Goal: Information Seeking & Learning: Learn about a topic

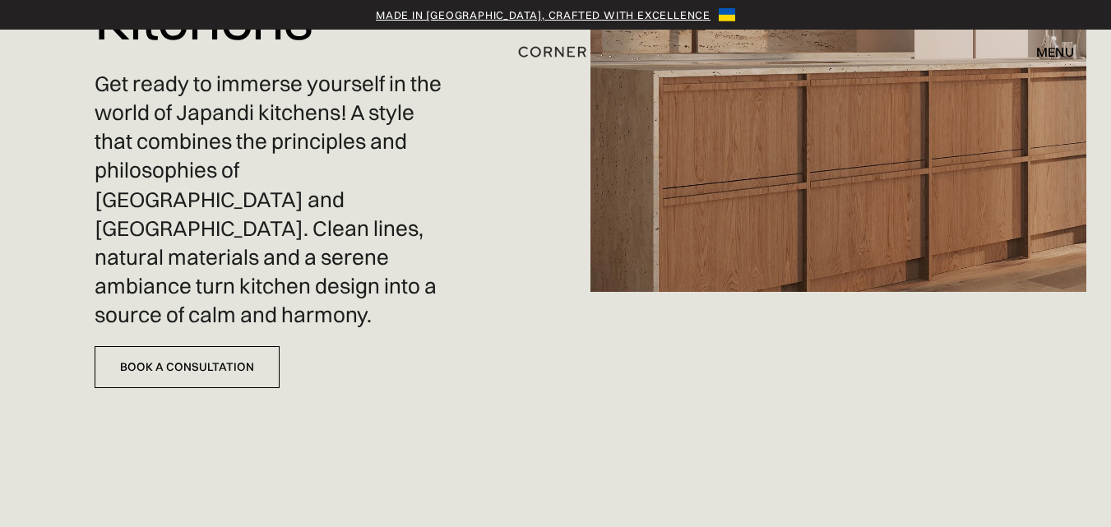
scroll to position [247, 0]
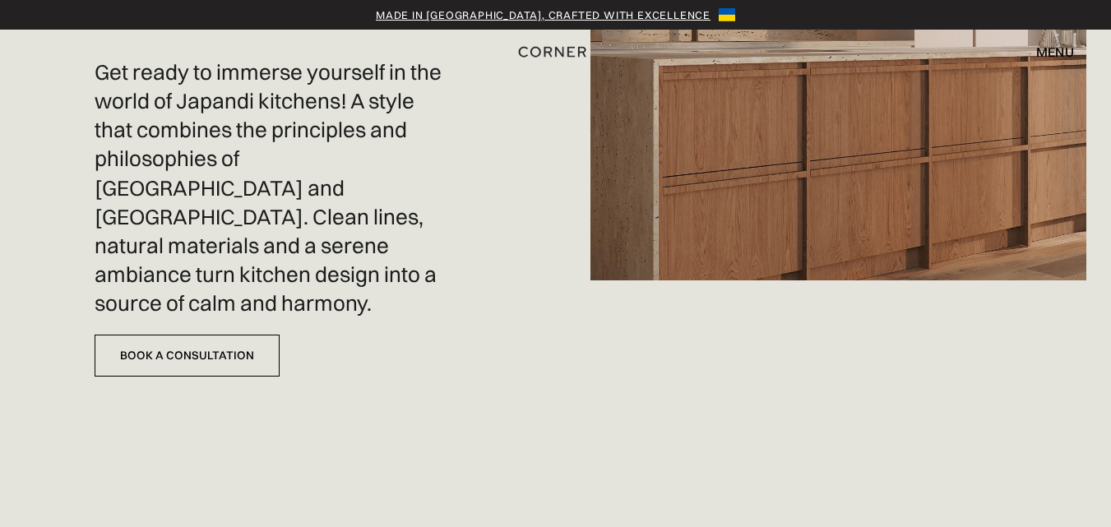
click at [787, 195] on img at bounding box center [839, 16] width 497 height 527
click at [688, 254] on img at bounding box center [839, 16] width 497 height 527
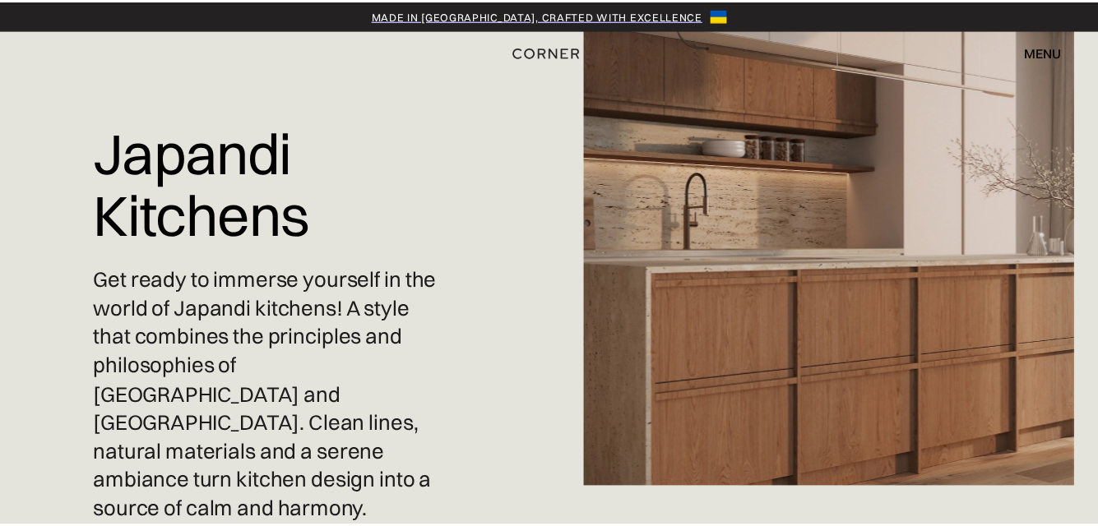
scroll to position [0, 0]
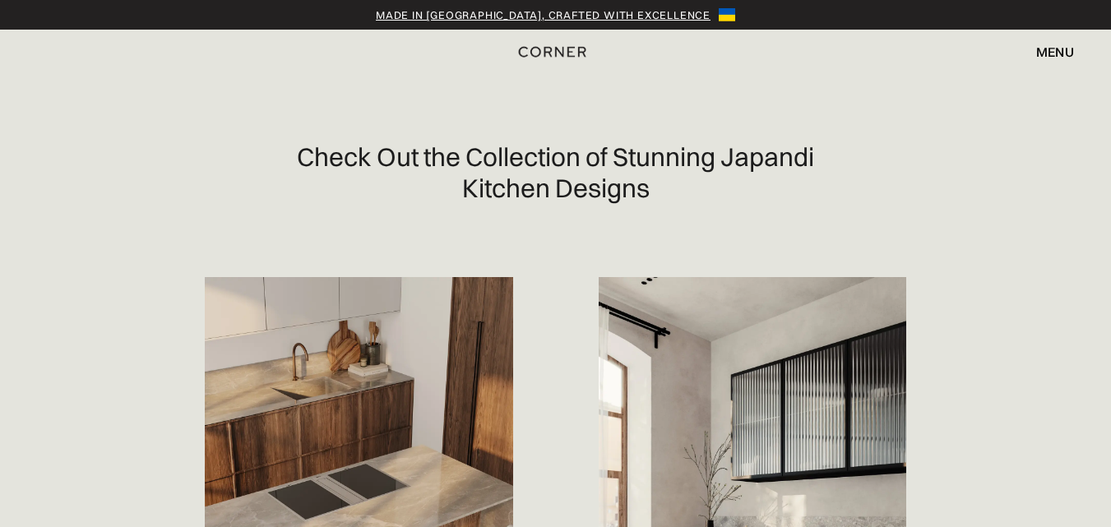
scroll to position [1069, 0]
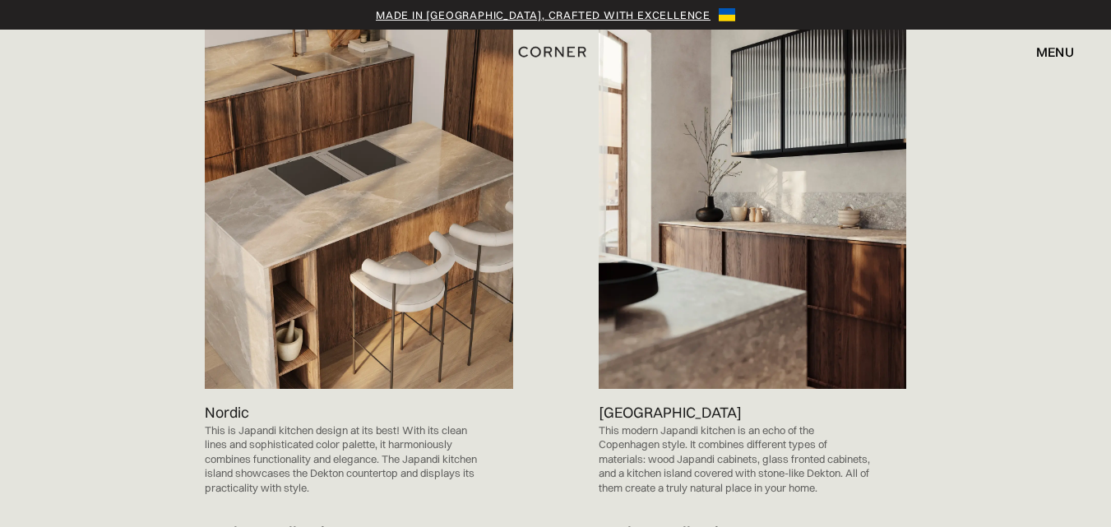
click at [309, 277] on img at bounding box center [359, 171] width 308 height 436
click at [278, 521] on div "Explore Collection" at bounding box center [275, 532] width 140 height 22
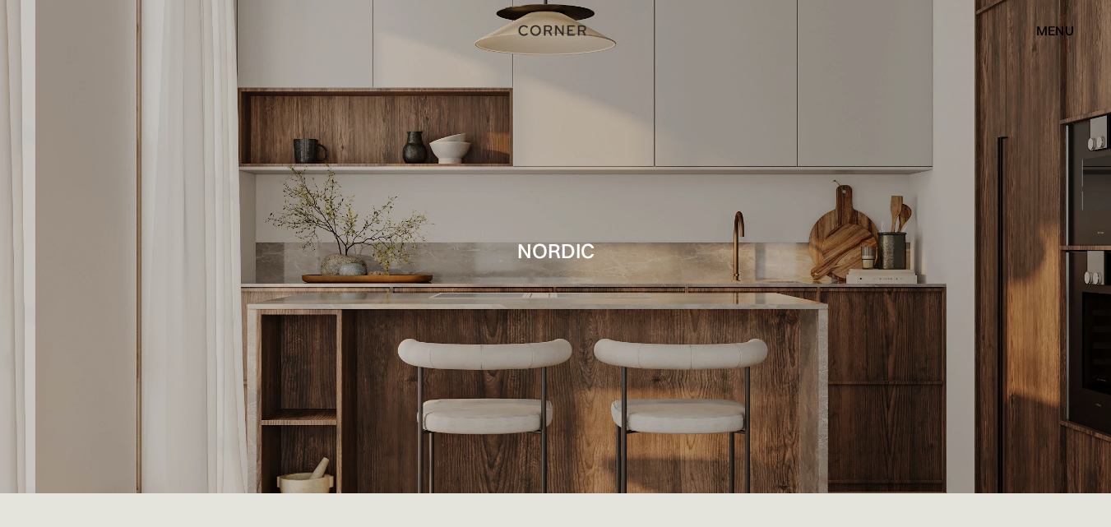
click at [679, 220] on div at bounding box center [555, 246] width 1111 height 493
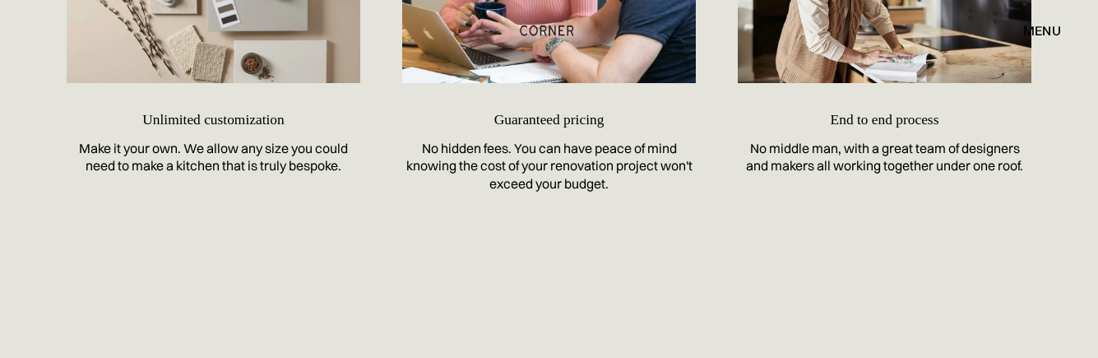
scroll to position [7238, 0]
